Goal: Task Accomplishment & Management: Use online tool/utility

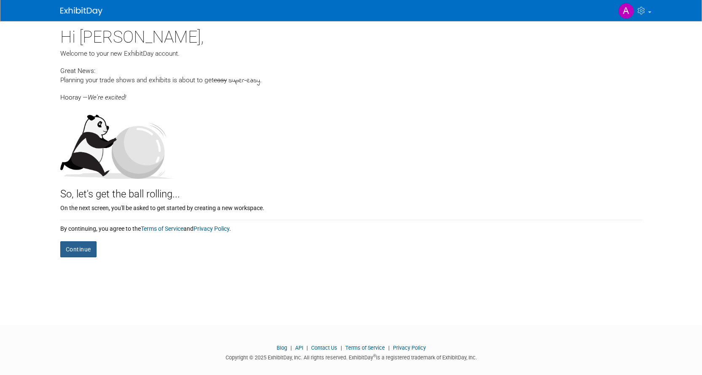
click at [72, 249] on button "Continue" at bounding box center [78, 249] width 36 height 16
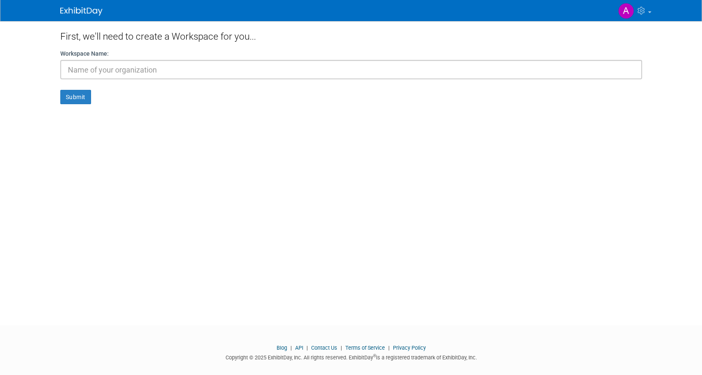
click at [133, 73] on input "text" at bounding box center [351, 69] width 582 height 19
click at [111, 69] on input "Grace Luthern Church" at bounding box center [351, 69] width 582 height 19
click at [183, 70] on input "Grace Lutheran Church" at bounding box center [351, 69] width 582 height 19
type input "[DEMOGRAPHIC_DATA][GEOGRAPHIC_DATA] Pop"
click at [68, 100] on button "Submit" at bounding box center [75, 97] width 31 height 14
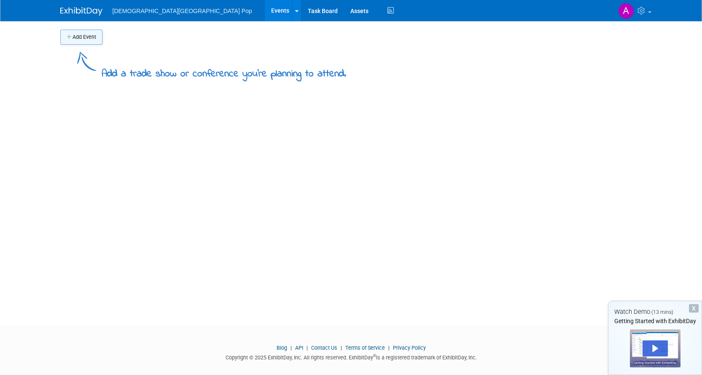
click at [87, 37] on button "Add Event" at bounding box center [81, 37] width 42 height 15
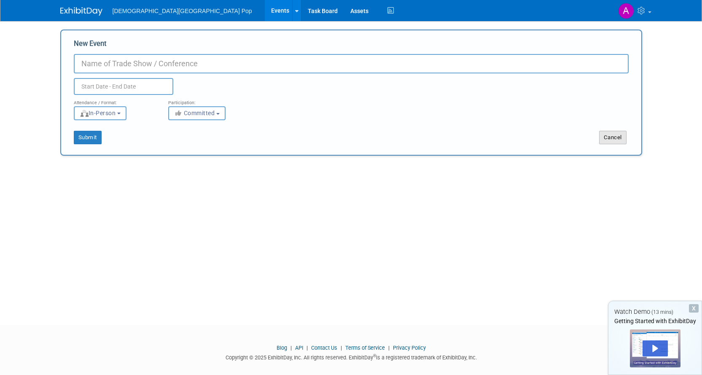
drag, startPoint x: 616, startPoint y: 137, endPoint x: 490, endPoint y: 100, distance: 130.8
click at [615, 137] on button "Cancel" at bounding box center [612, 137] width 27 height 13
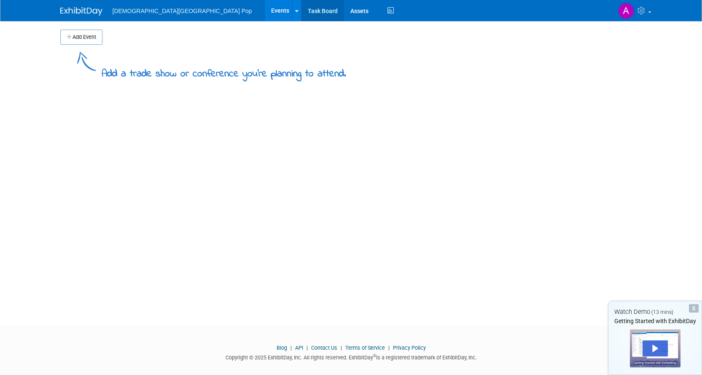
click at [302, 13] on link "Task Board" at bounding box center [323, 10] width 43 height 21
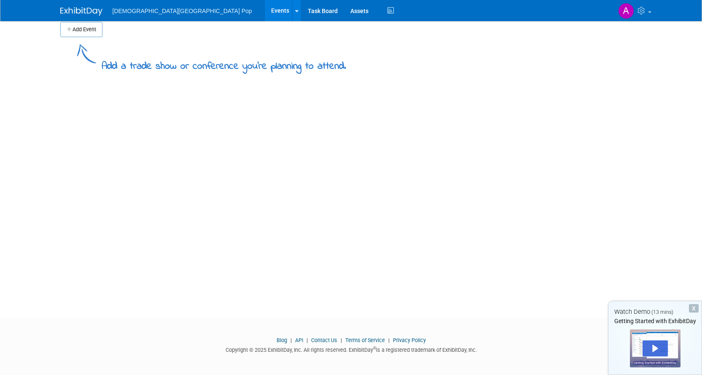
scroll to position [9, 0]
